Goal: Task Accomplishment & Management: Manage account settings

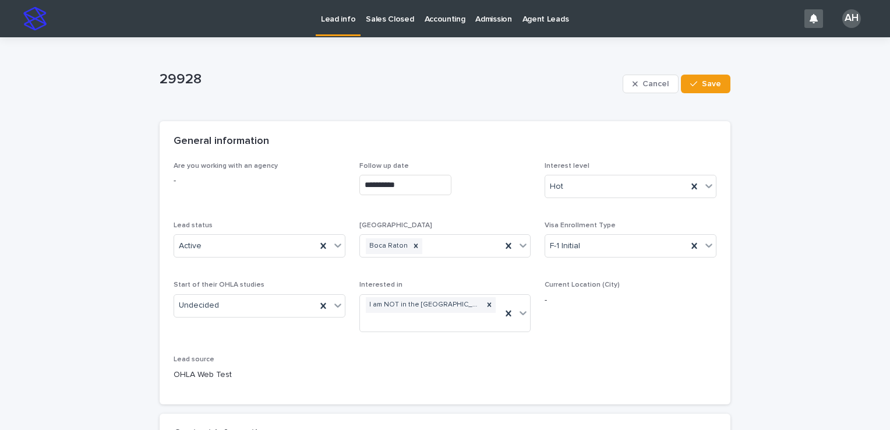
click at [335, 21] on p "Lead info" at bounding box center [338, 12] width 34 height 24
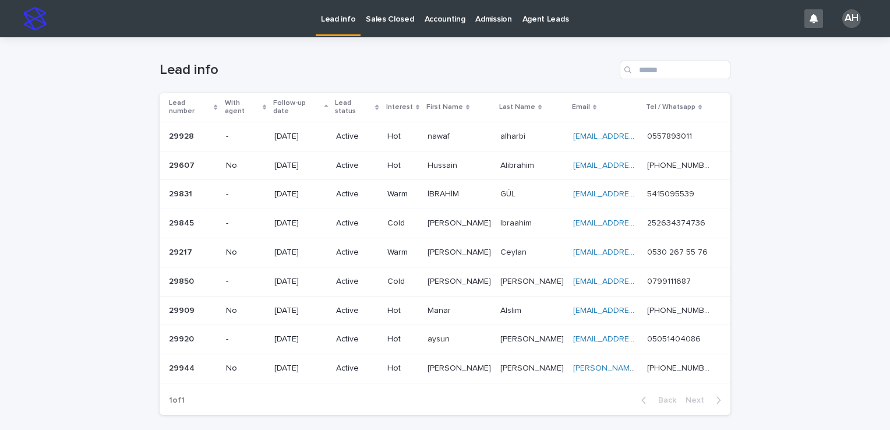
click at [671, 158] on p "[PHONE_NUMBER]" at bounding box center [680, 164] width 67 height 12
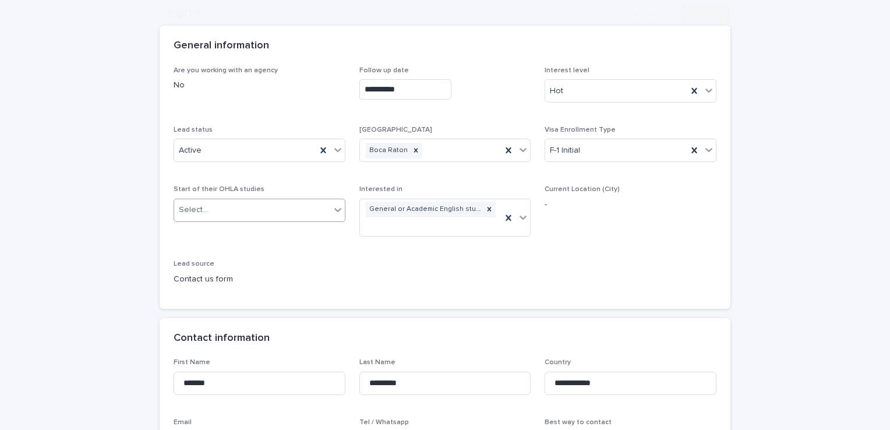
scroll to position [291, 0]
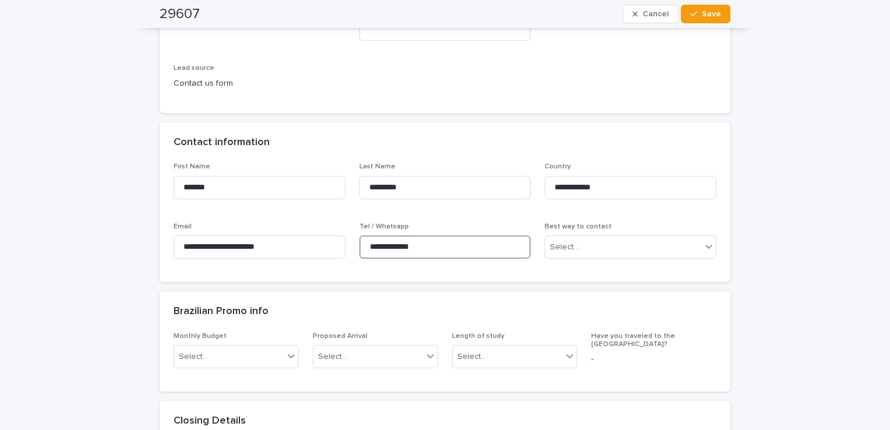
click at [397, 242] on input "**********" at bounding box center [445, 246] width 172 height 23
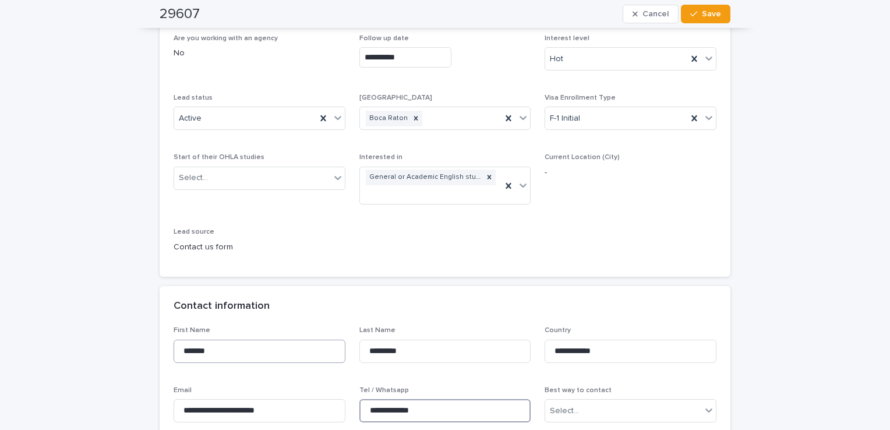
scroll to position [0, 0]
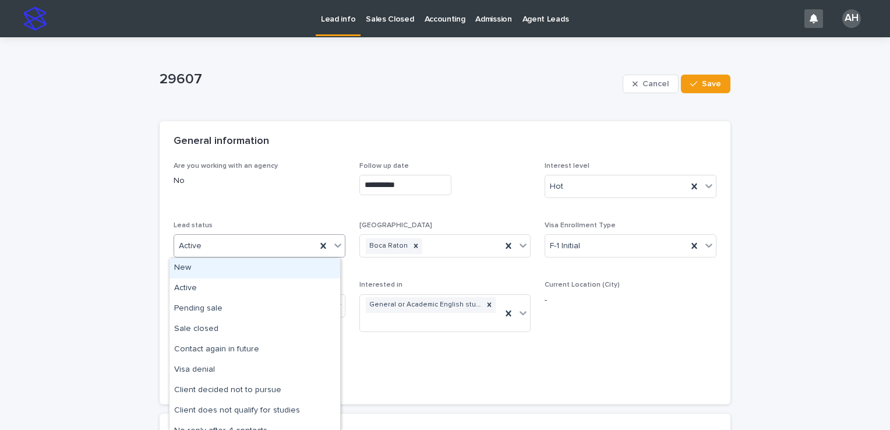
click at [211, 250] on div "Active" at bounding box center [245, 245] width 142 height 19
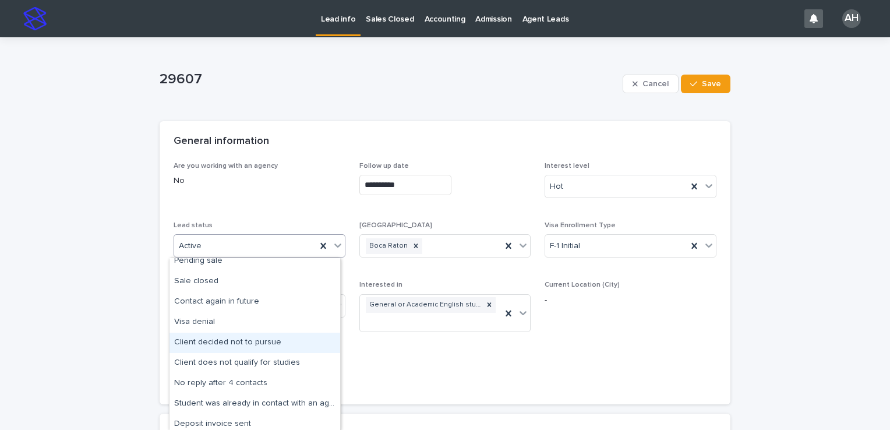
scroll to position [58, 0]
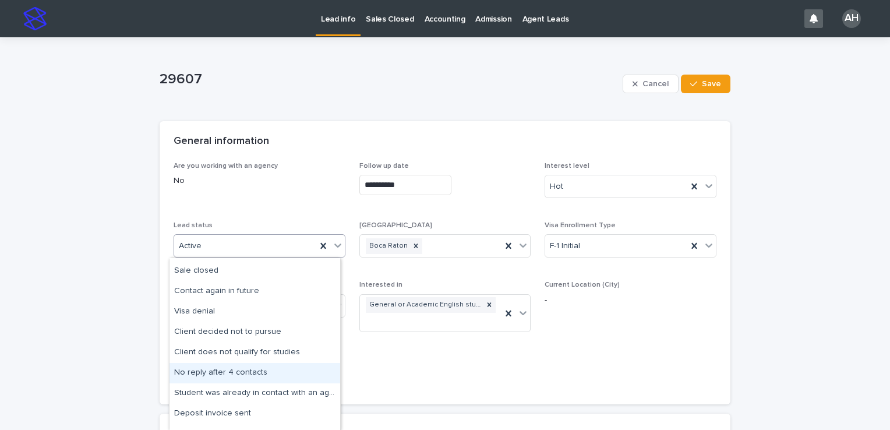
click at [259, 374] on div "No reply after 4 contacts" at bounding box center [254, 373] width 171 height 20
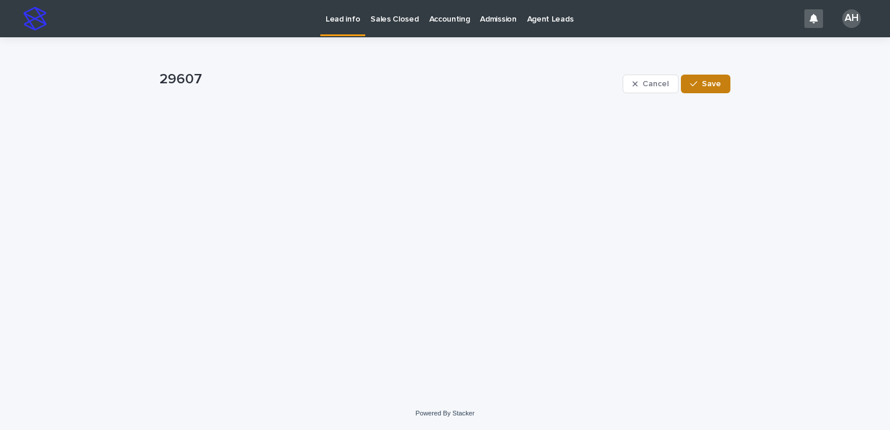
click at [713, 85] on span "Save" at bounding box center [711, 84] width 19 height 8
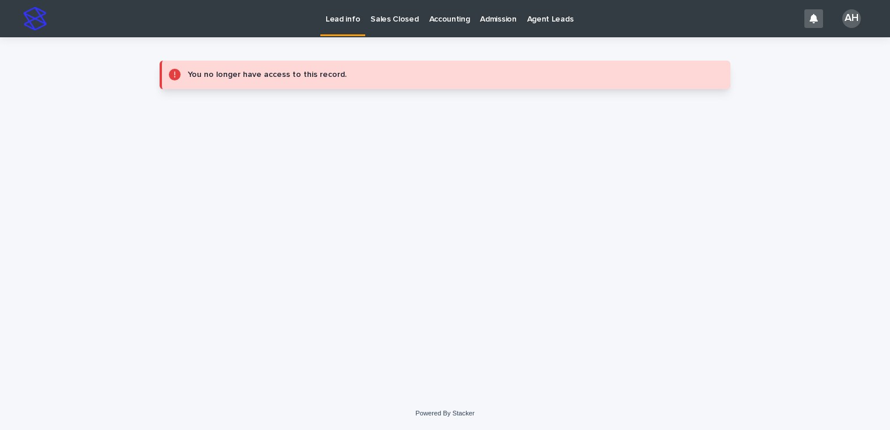
click at [349, 20] on p "Lead info" at bounding box center [342, 12] width 34 height 24
